Goal: Information Seeking & Learning: Learn about a topic

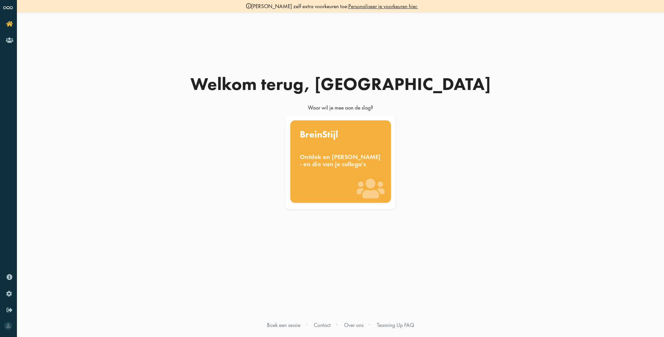
click at [335, 162] on div "Ontdek en benut jouw denkstijl - en die van je collega's" at bounding box center [341, 160] width 82 height 14
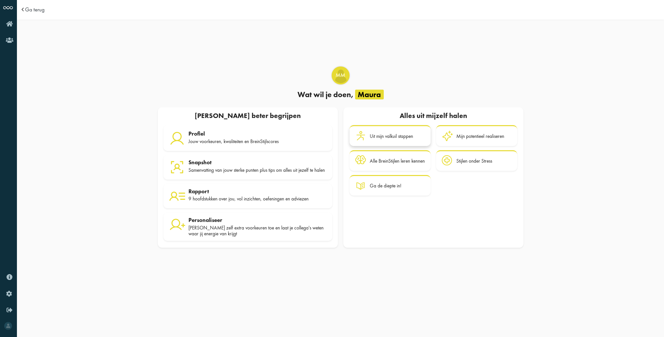
click at [408, 139] on div "Uit mijn valkuil stappen" at bounding box center [397, 135] width 55 height 11
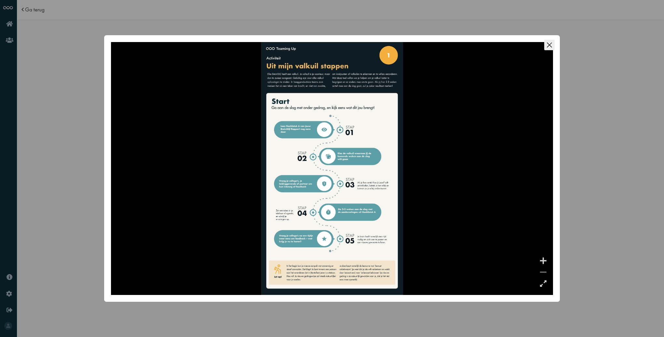
click at [550, 48] on icon "Close this dialog" at bounding box center [550, 45] width 10 height 10
